Goal: Task Accomplishment & Management: Use online tool/utility

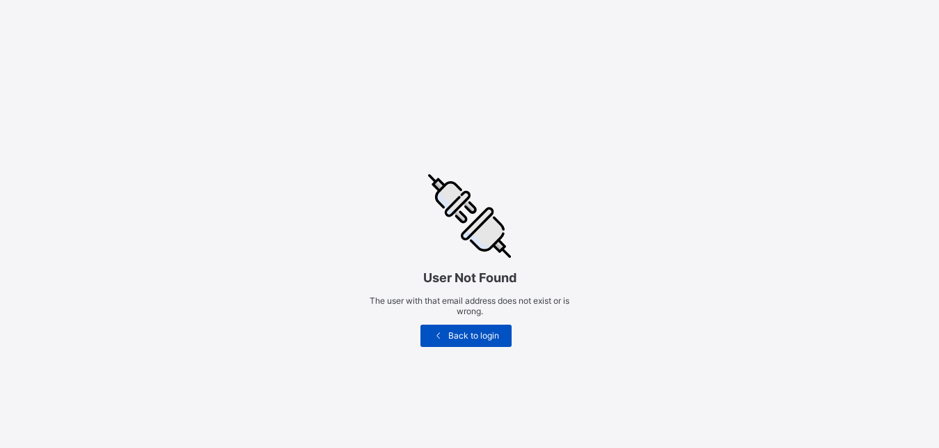
click at [464, 324] on div "Back to login" at bounding box center [465, 335] width 90 height 22
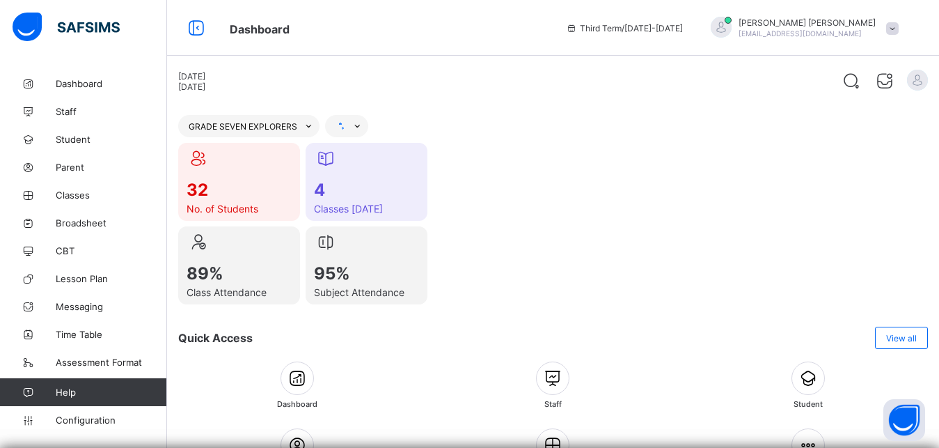
click at [113, 226] on span "Broadsheet" at bounding box center [111, 222] width 111 height 11
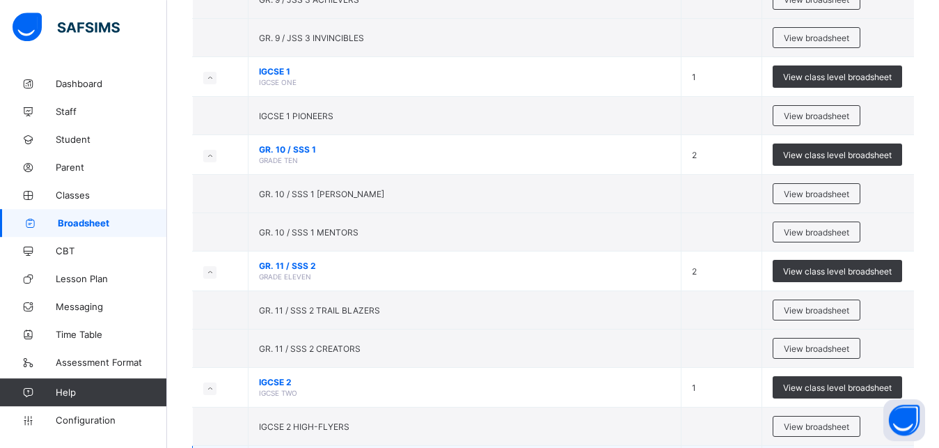
scroll to position [558, 0]
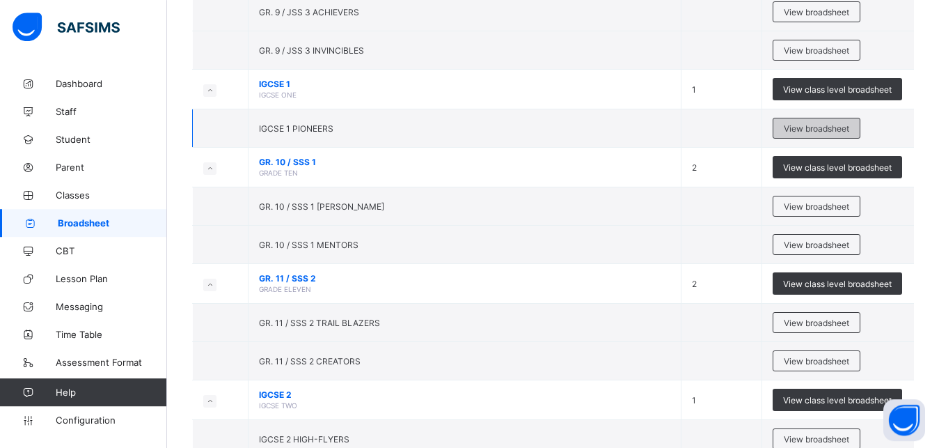
click at [847, 130] on span "View broadsheet" at bounding box center [816, 128] width 65 height 10
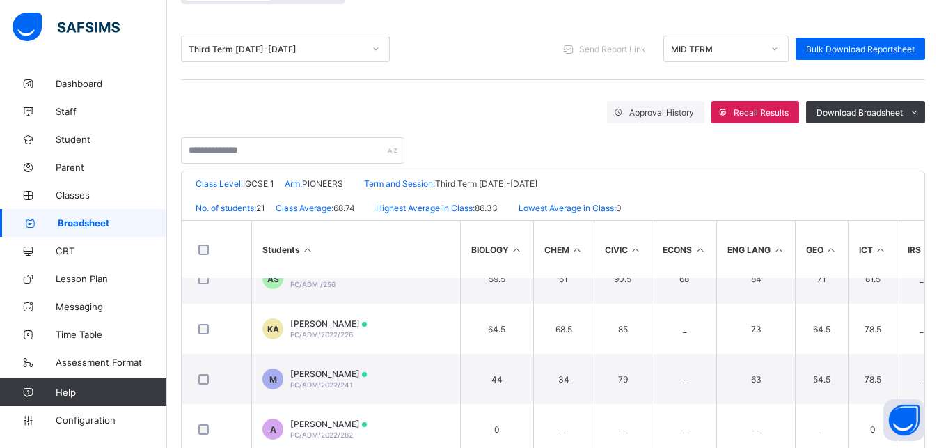
scroll to position [338, 0]
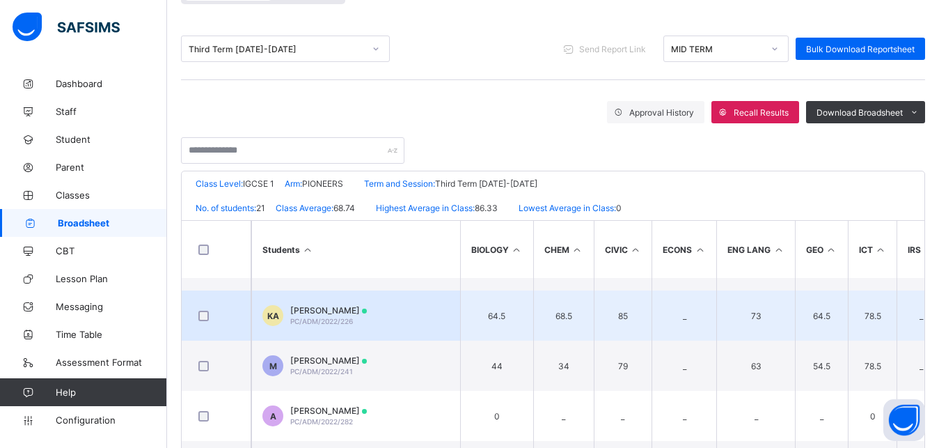
click at [594, 323] on td "85" at bounding box center [623, 315] width 58 height 50
click at [451, 321] on td "KA [PERSON_NAME] PC/ADM/2022/226" at bounding box center [355, 315] width 209 height 50
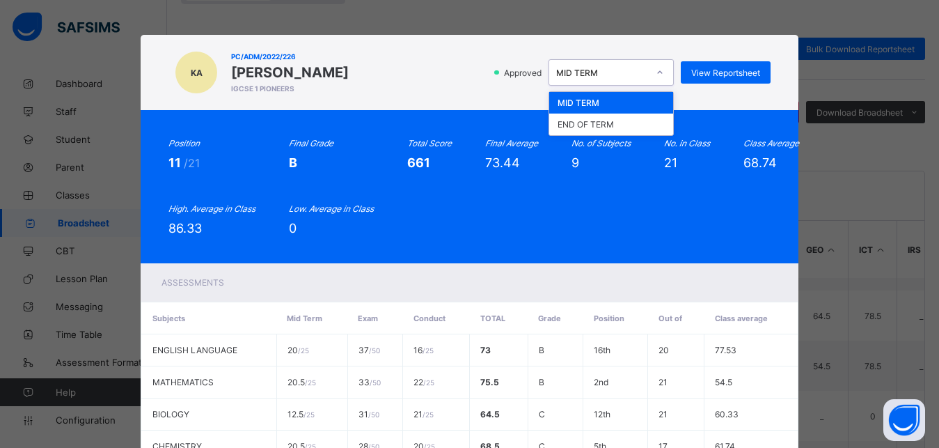
click at [656, 79] on icon at bounding box center [660, 72] width 8 height 14
click at [640, 118] on div "END OF TERM" at bounding box center [611, 124] width 124 height 22
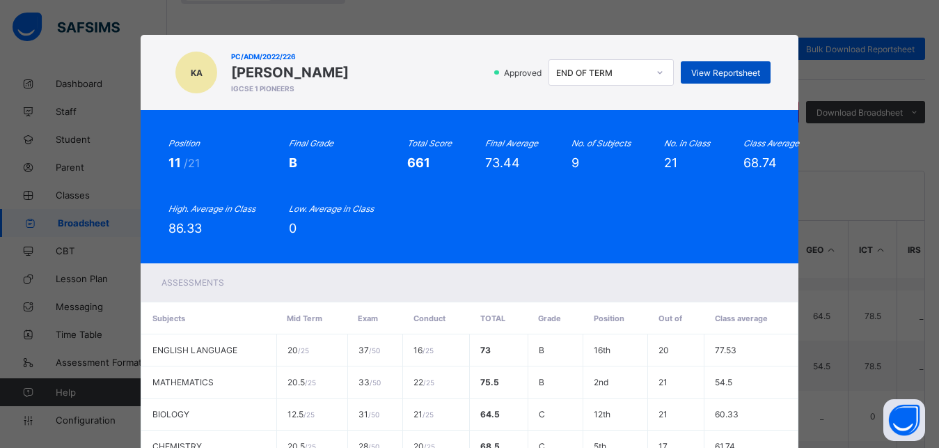
click at [734, 70] on span "View Reportsheet" at bounding box center [725, 73] width 69 height 10
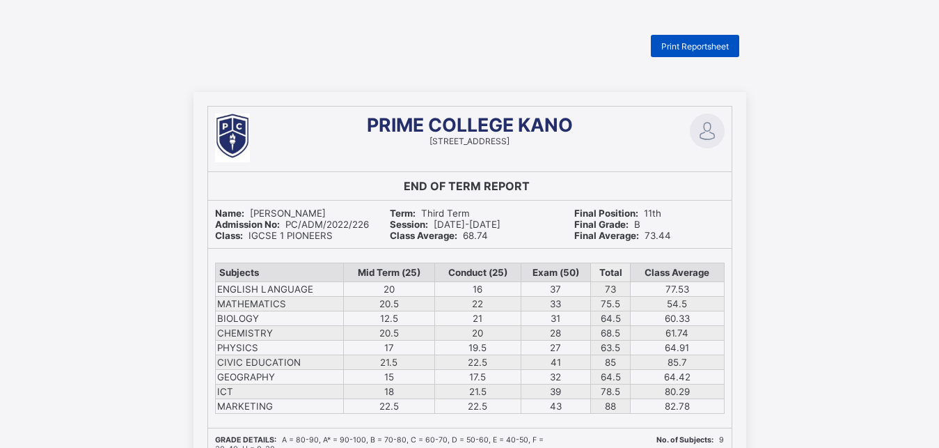
click at [716, 47] on span "Print Reportsheet" at bounding box center [695, 46] width 68 height 10
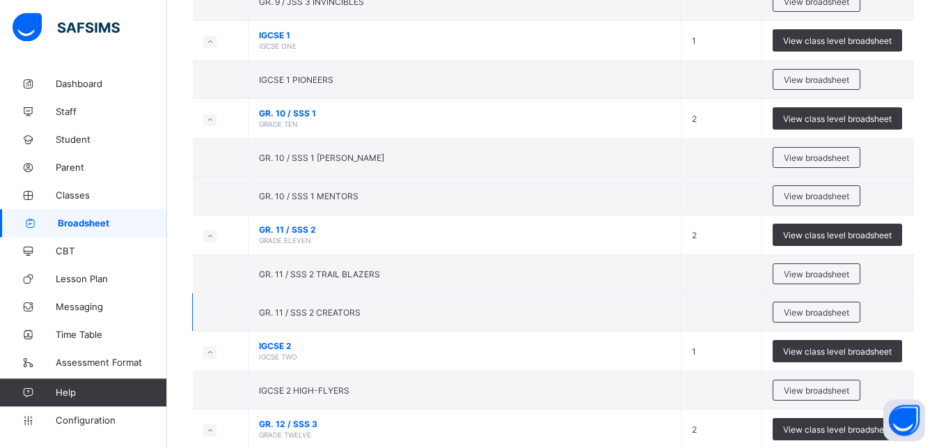
scroll to position [607, 0]
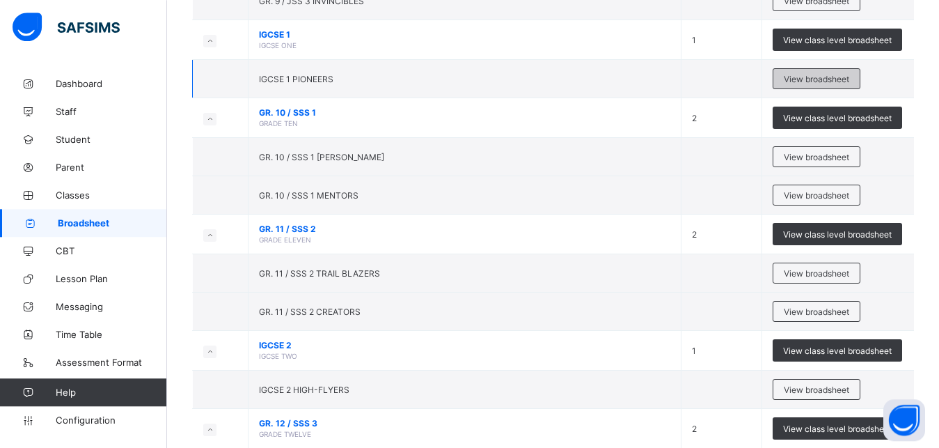
click at [824, 79] on span "View broadsheet" at bounding box center [816, 79] width 65 height 10
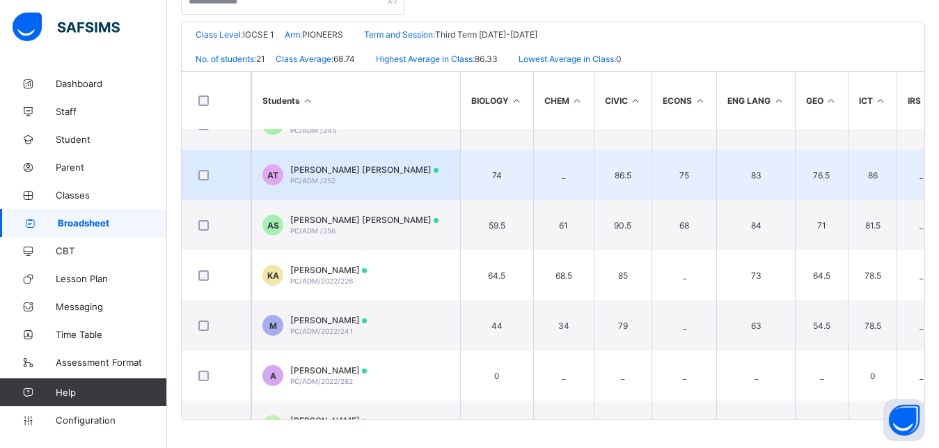
scroll to position [243, 0]
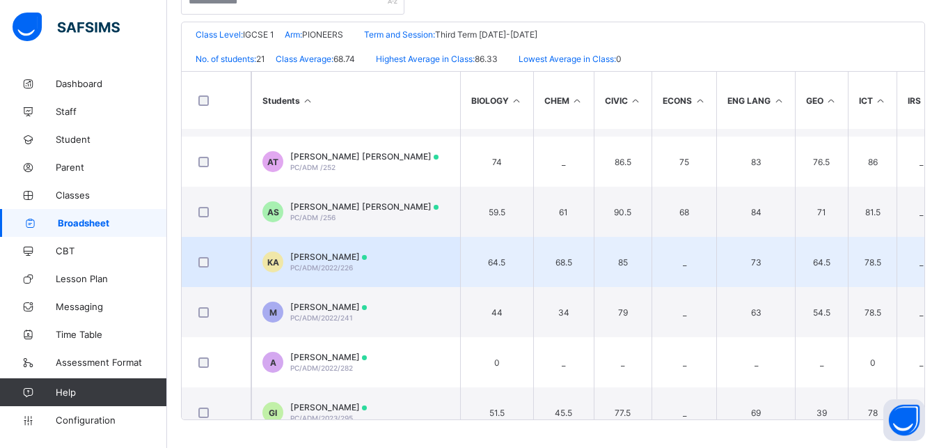
click at [631, 264] on td "85" at bounding box center [623, 262] width 58 height 50
click at [580, 277] on td "68.5" at bounding box center [563, 262] width 61 height 50
click at [430, 275] on td "KA [PERSON_NAME] PC/ADM/2022/226" at bounding box center [355, 262] width 209 height 50
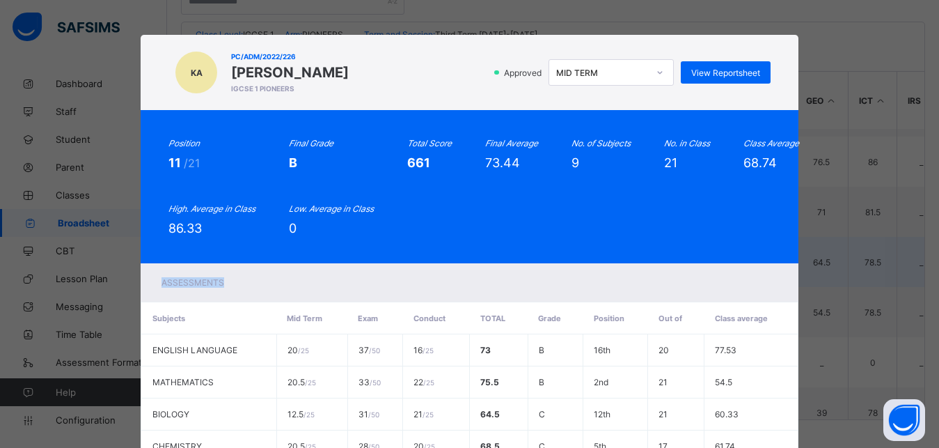
click at [430, 275] on div "Assessments" at bounding box center [469, 282] width 657 height 38
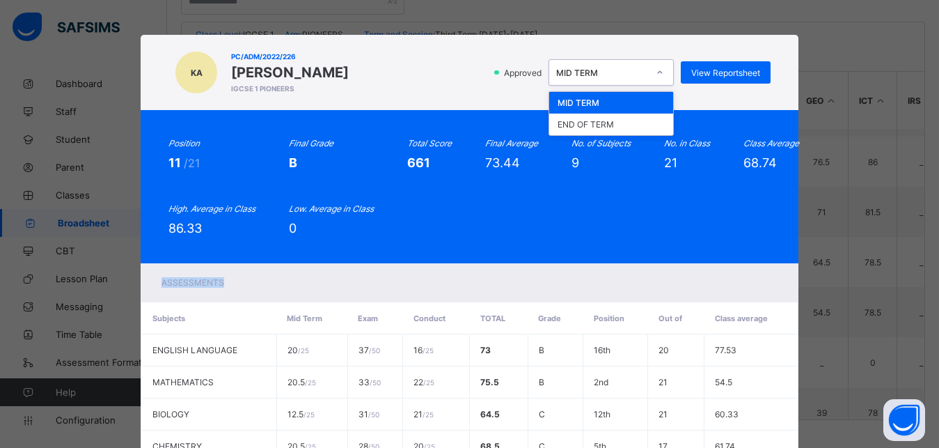
click at [659, 72] on icon at bounding box center [660, 72] width 8 height 14
click at [624, 125] on div "END OF TERM" at bounding box center [611, 124] width 124 height 22
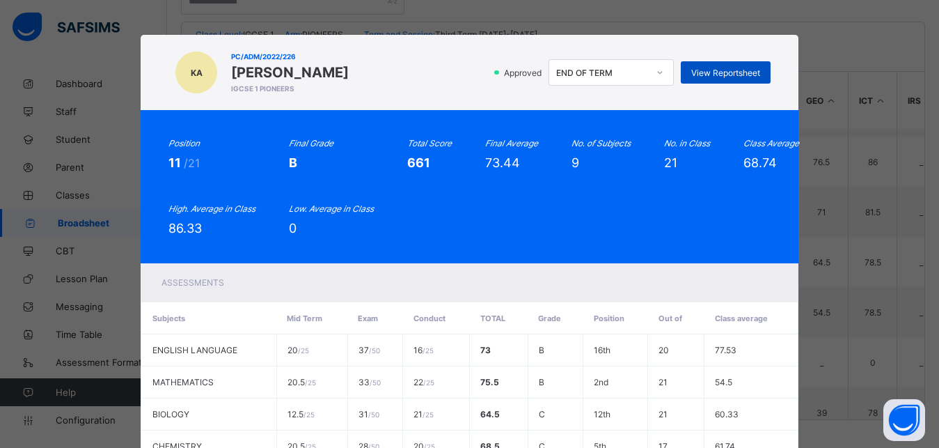
click at [721, 69] on span "View Reportsheet" at bounding box center [725, 73] width 69 height 10
